Goal: Complete application form: Complete application form

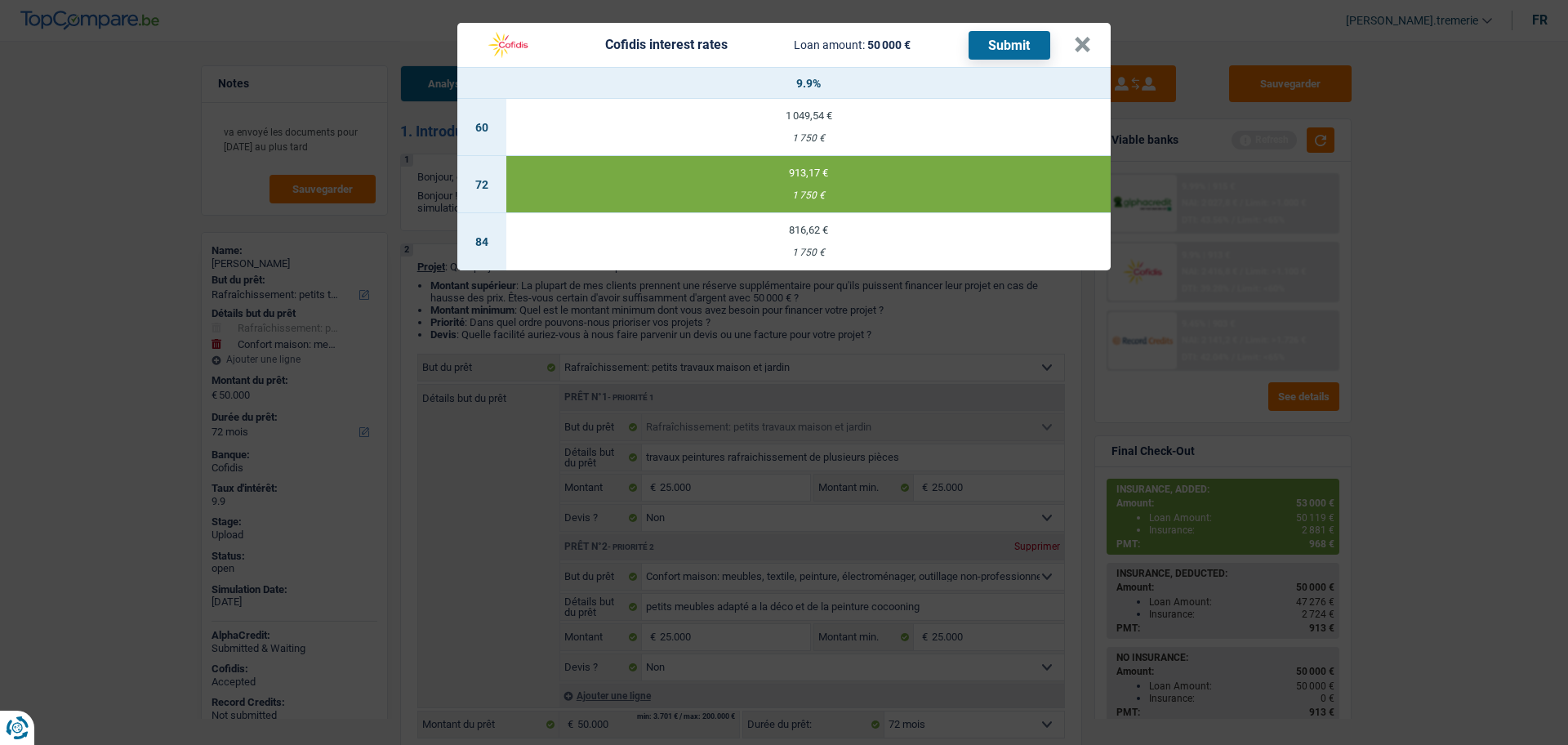
select select "houseOrGarden"
select select "household"
select select "72"
select select "houseOrGarden"
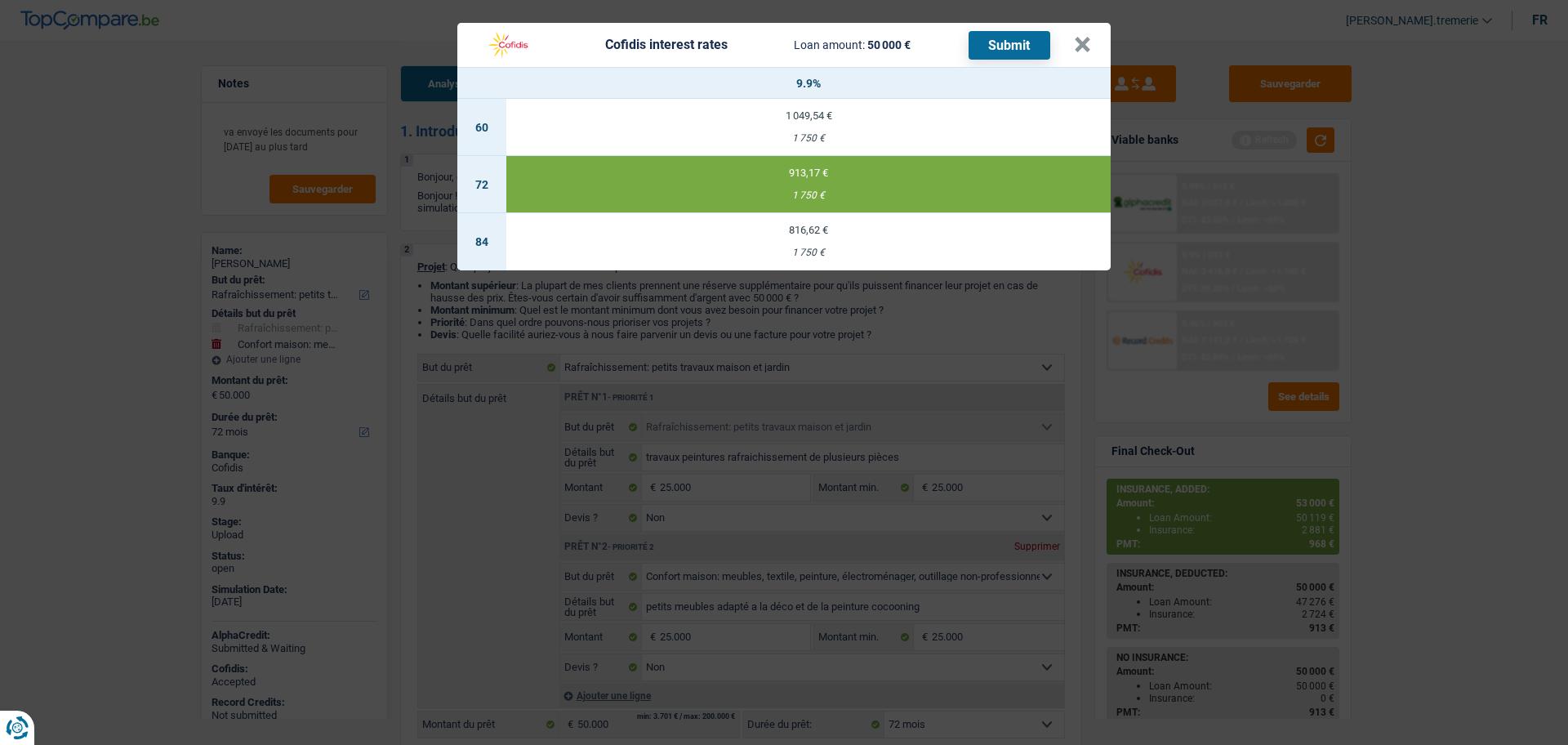
select select "houseOrGarden"
select select "false"
select select "household"
select select "false"
select select "72"
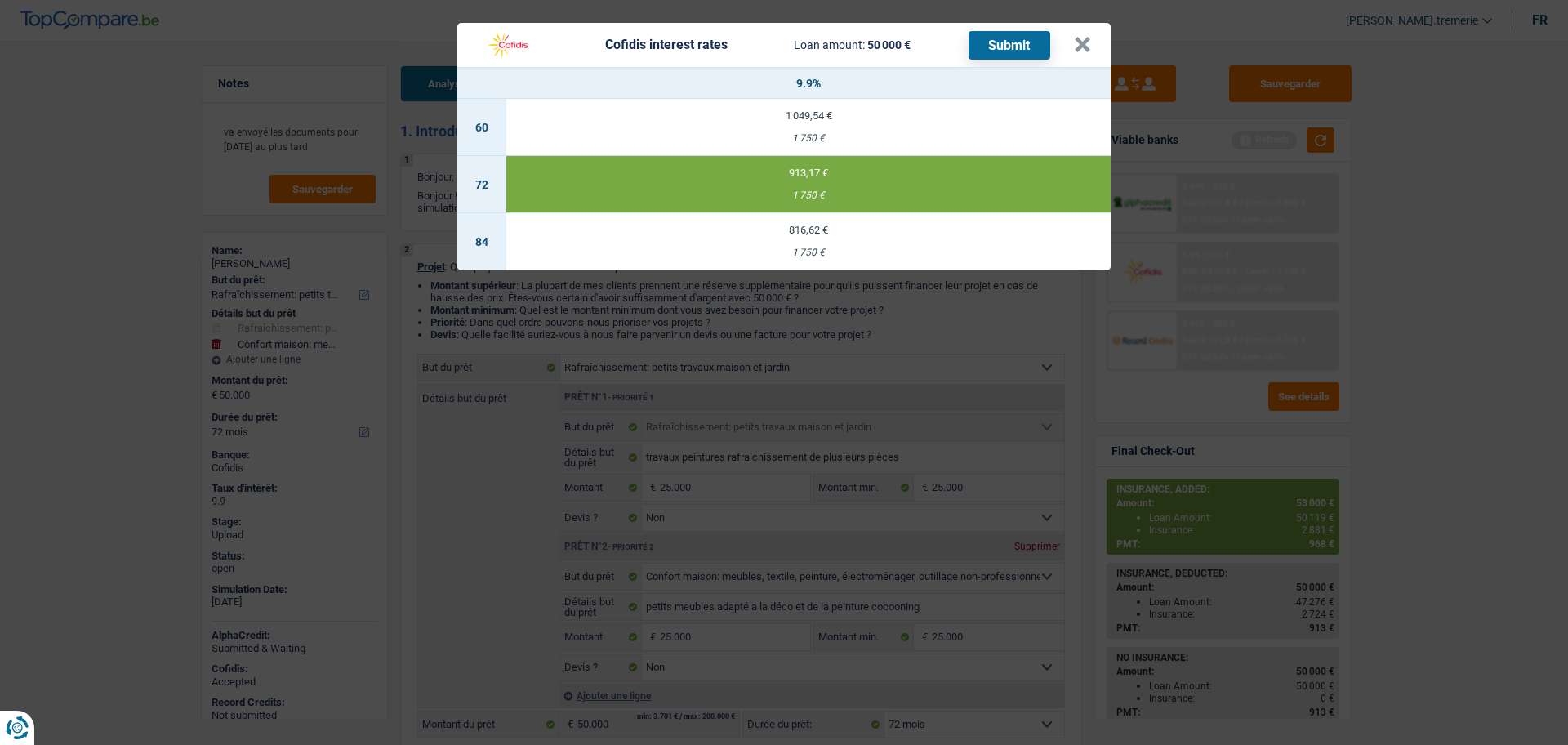
select select "privateEmployee"
select select "unemployed"
select select "netSalary"
select select "mealVouchers"
select select "familyAllowances"
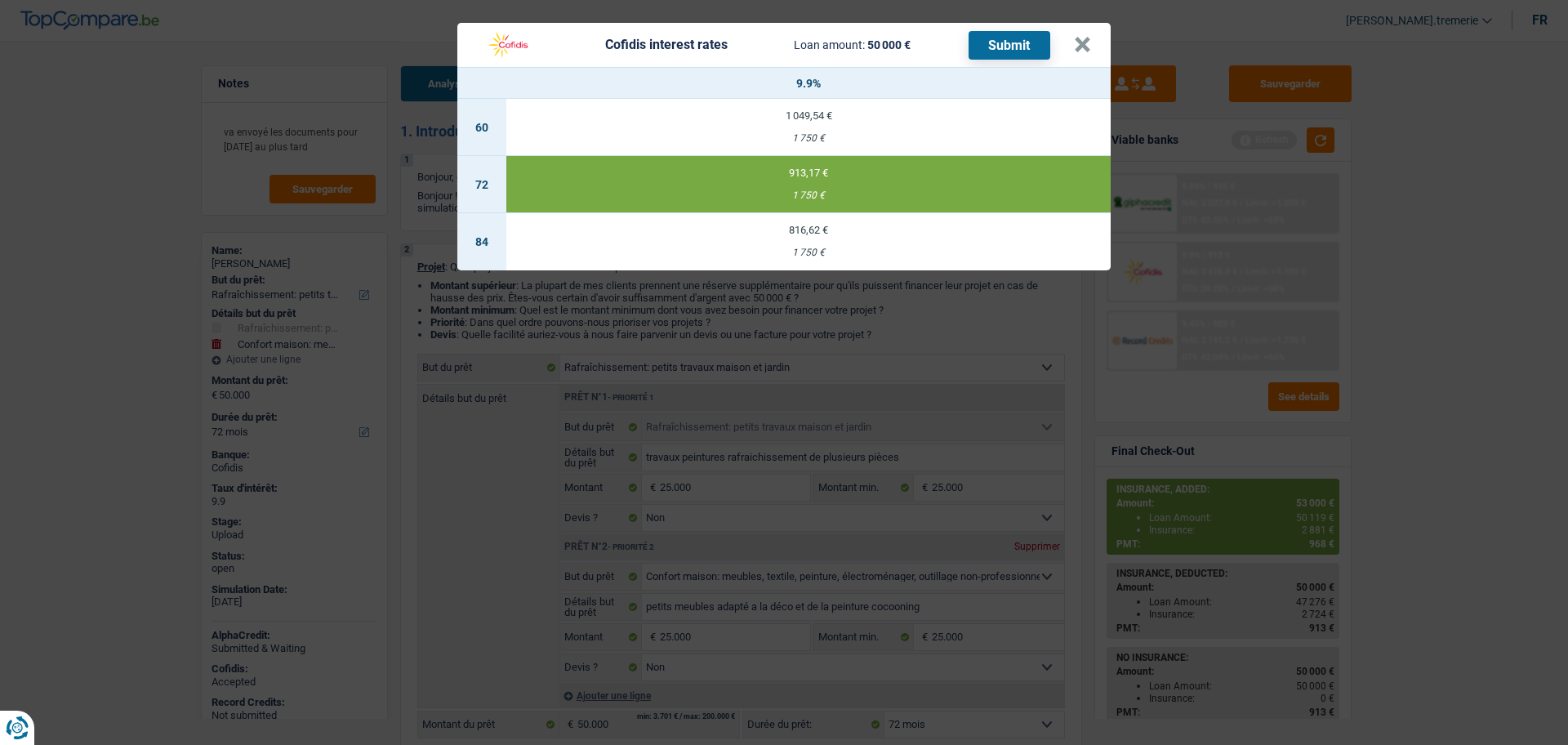
select select "unemployment"
select select "ownerWithMortgage"
select select "mortgage"
select select "180"
select select "houseOrGarden"
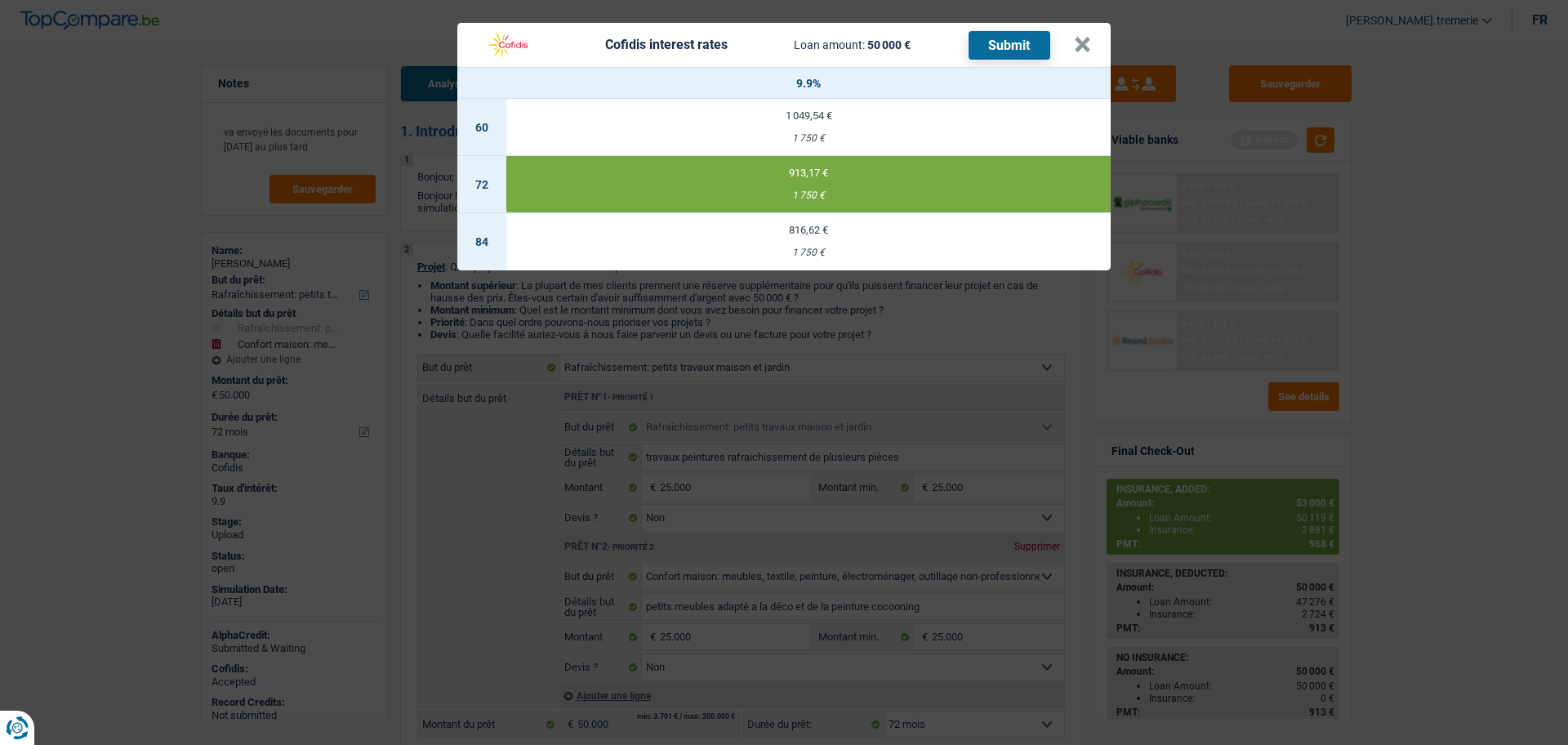
select select "houseOrGarden"
select select "false"
select select "household"
select select "false"
select select "72"
